Goal: Task Accomplishment & Management: Manage account settings

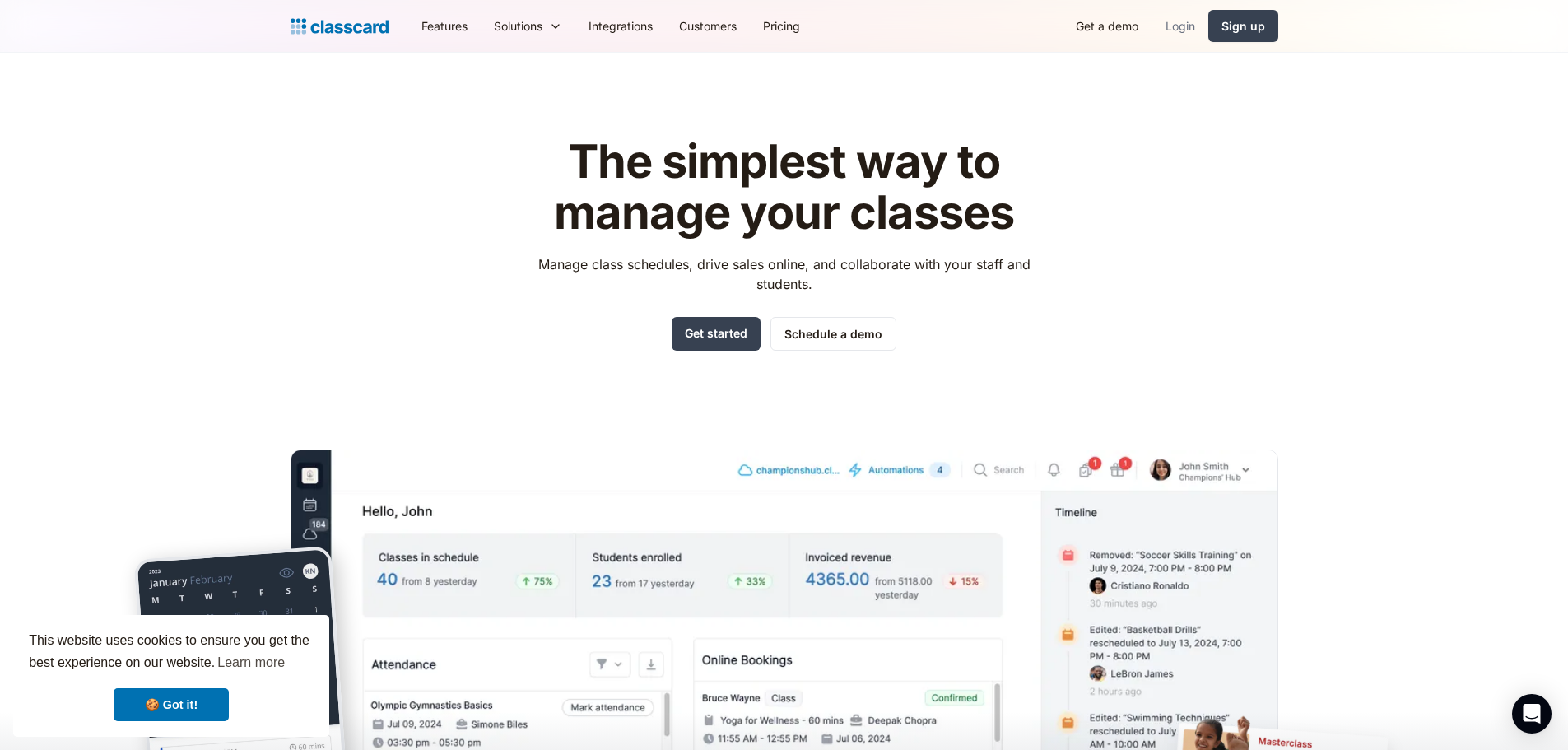
click at [1180, 25] on link "Login" at bounding box center [1180, 26] width 56 height 37
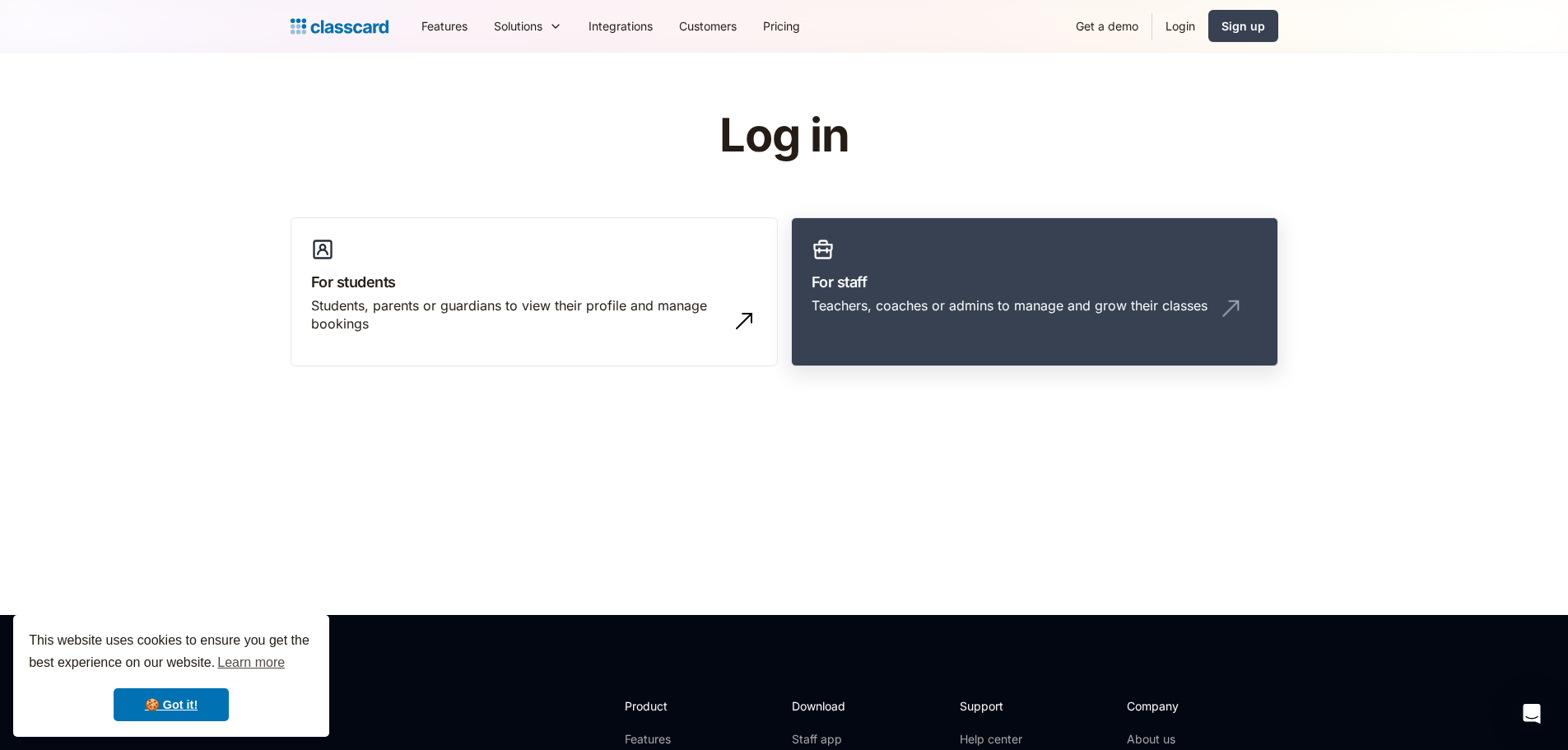
click at [883, 292] on h3 "For staff" at bounding box center [1034, 282] width 446 height 23
